Goal: Navigation & Orientation: Find specific page/section

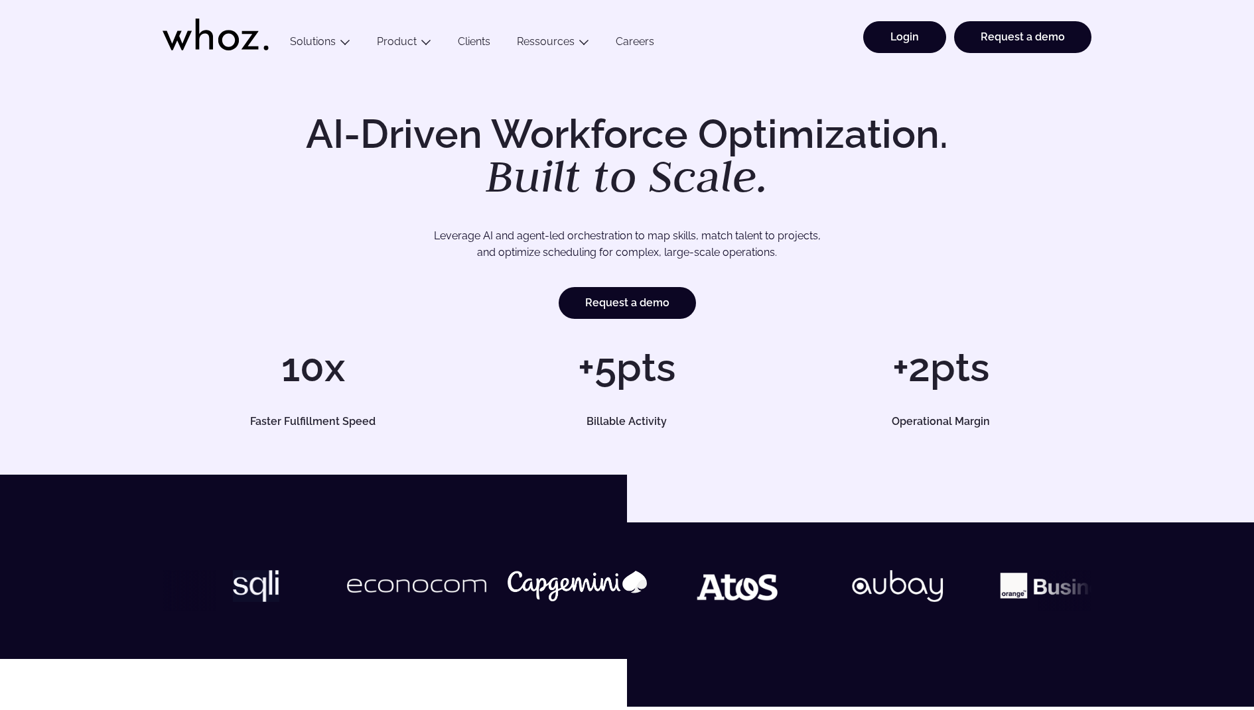
click at [919, 42] on link "Login" at bounding box center [904, 37] width 83 height 32
click at [302, 159] on h1 "AI-Driven Workforce Optimization. Built to Scale." at bounding box center [626, 156] width 679 height 85
